Goal: Navigation & Orientation: Find specific page/section

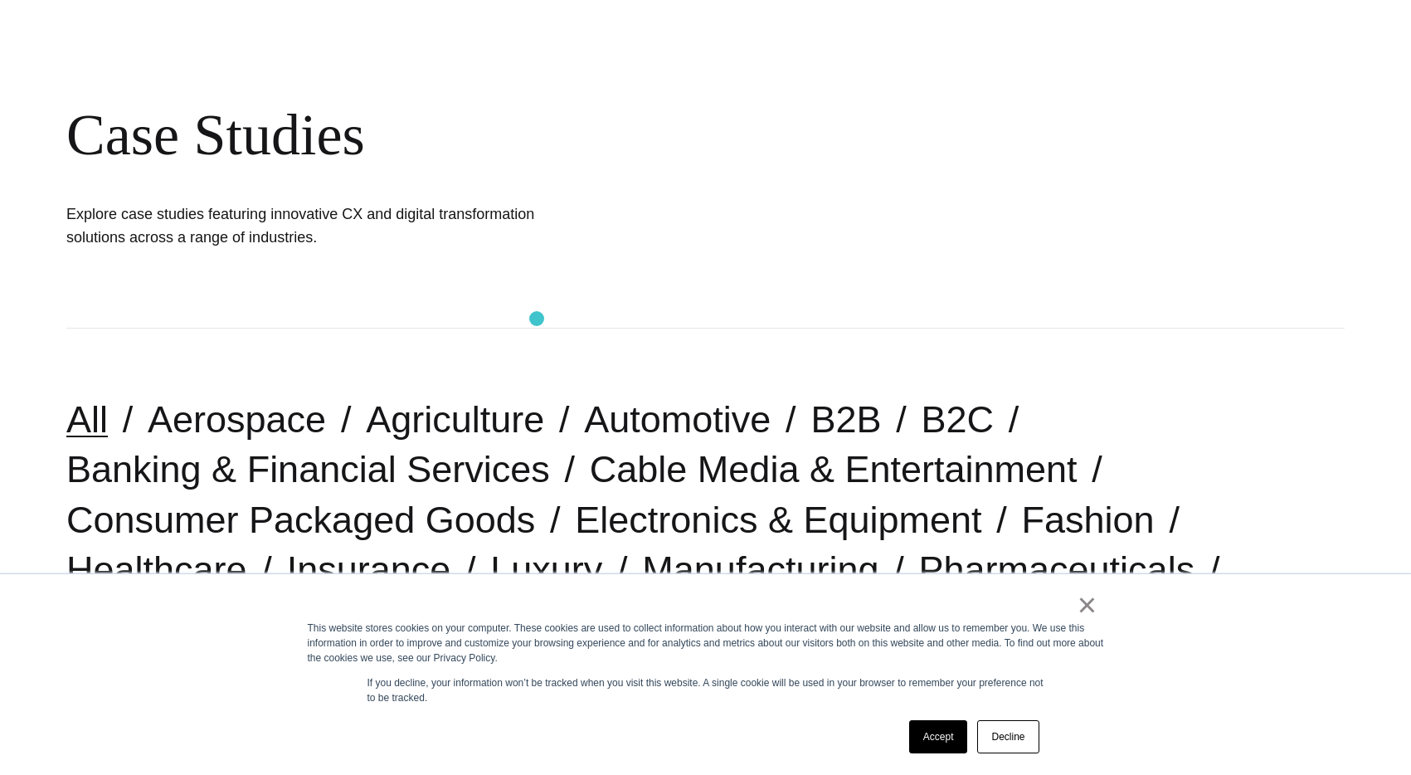
scroll to position [377, 0]
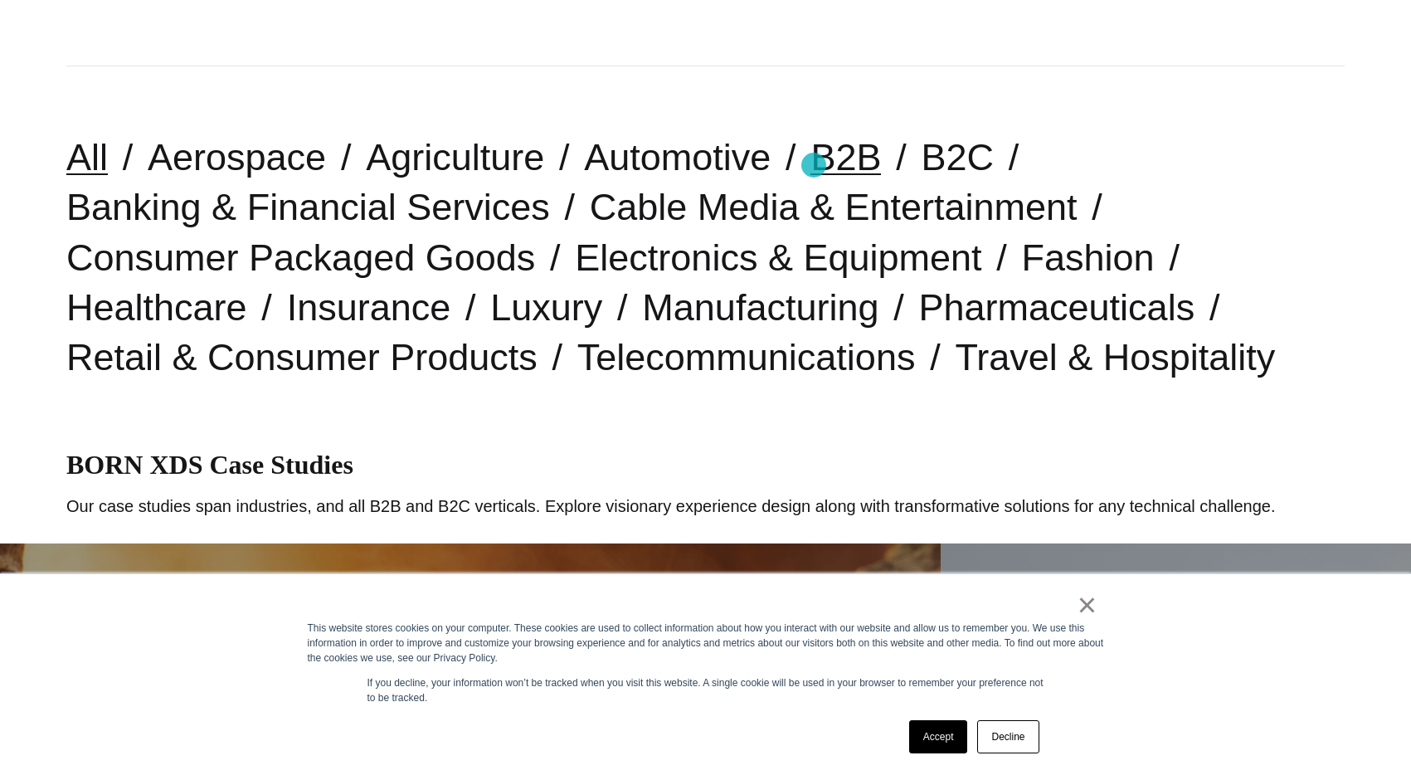
click at [814, 165] on link "B2B" at bounding box center [846, 157] width 71 height 42
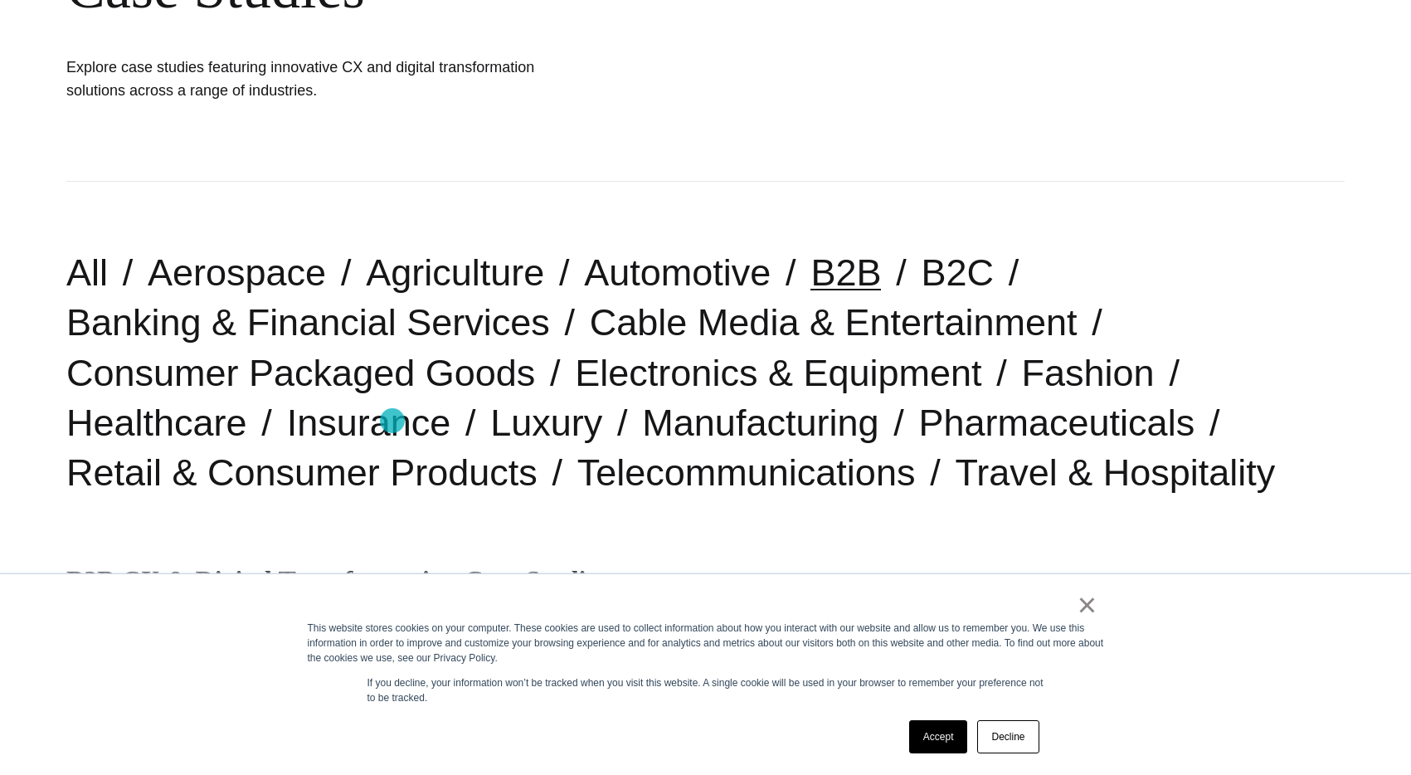
scroll to position [336, 0]
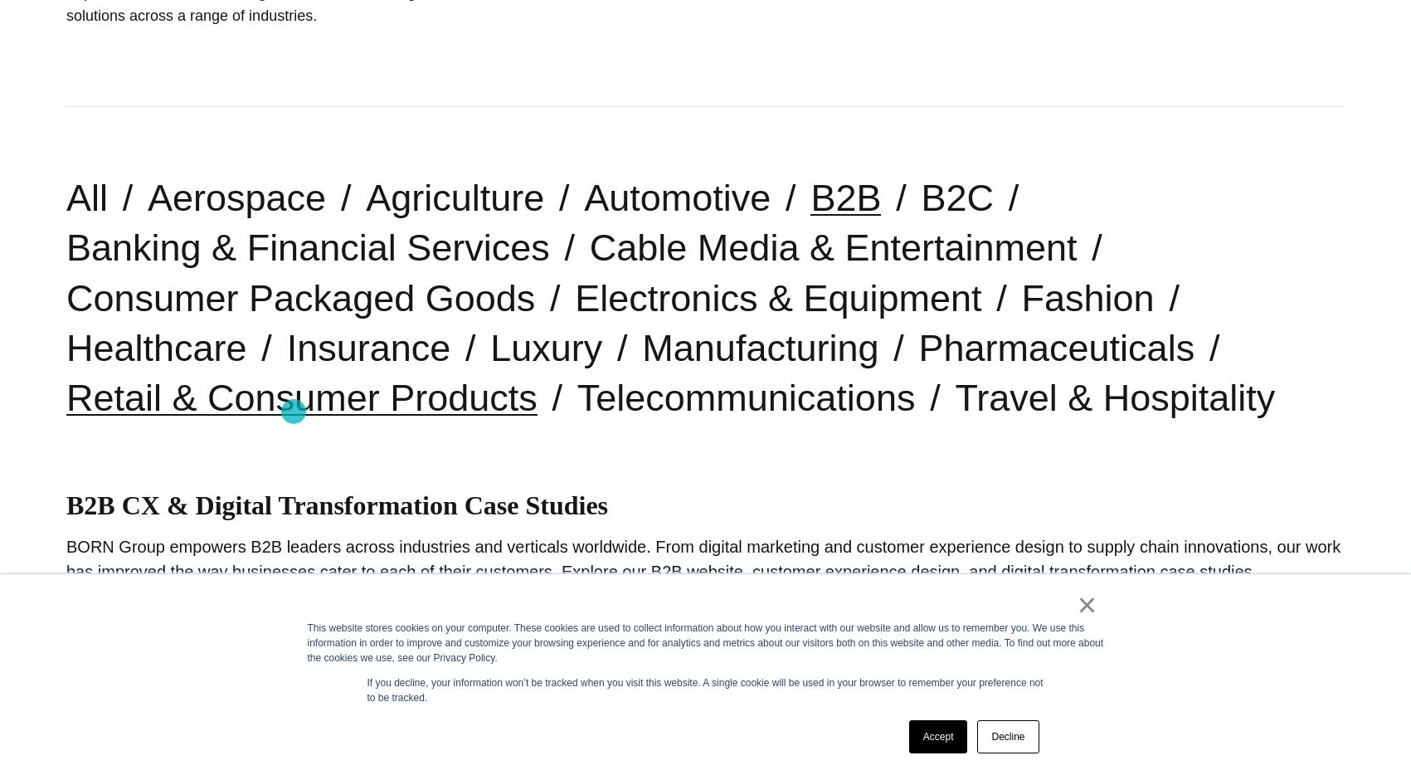
click at [294, 412] on link "Retail & Consumer Products" at bounding box center [301, 398] width 471 height 42
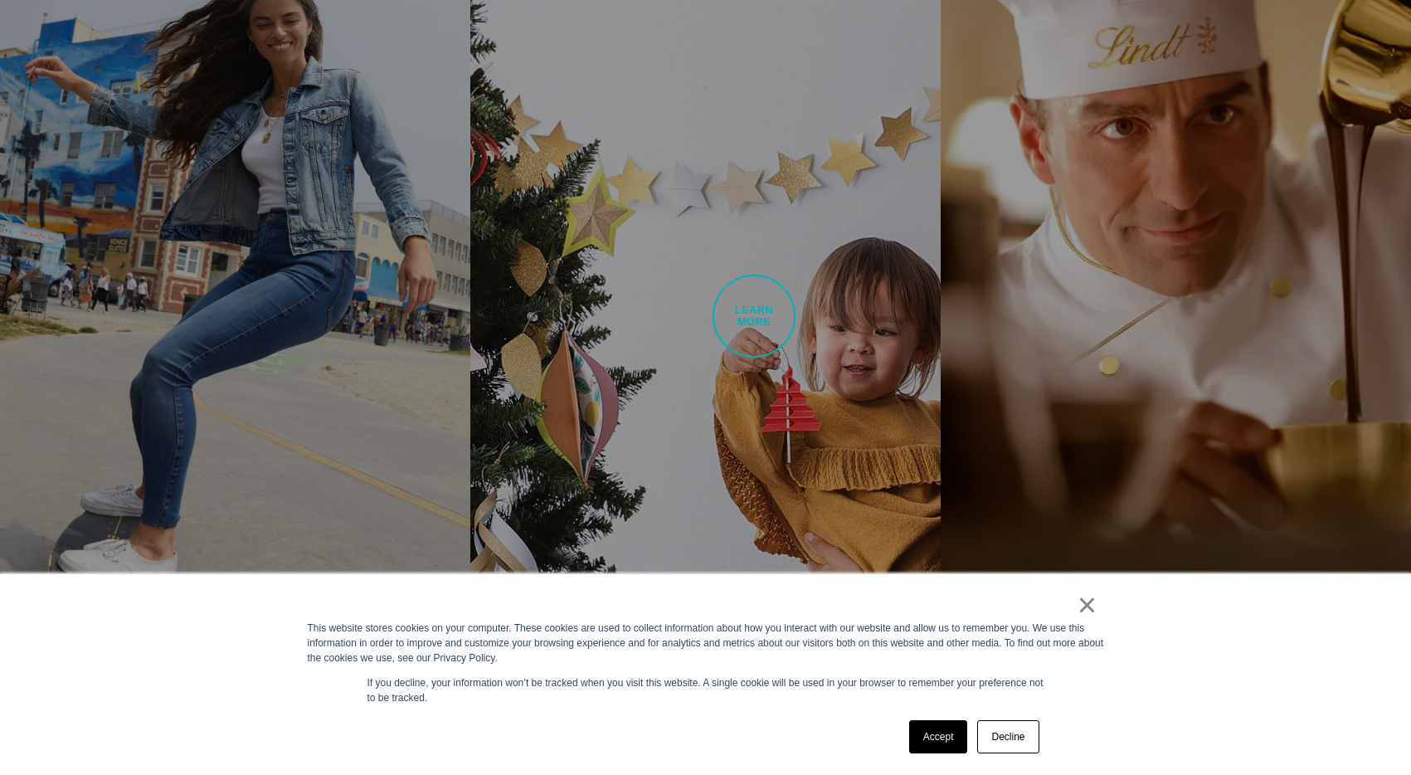
scroll to position [1421, 0]
